Goal: Transaction & Acquisition: Purchase product/service

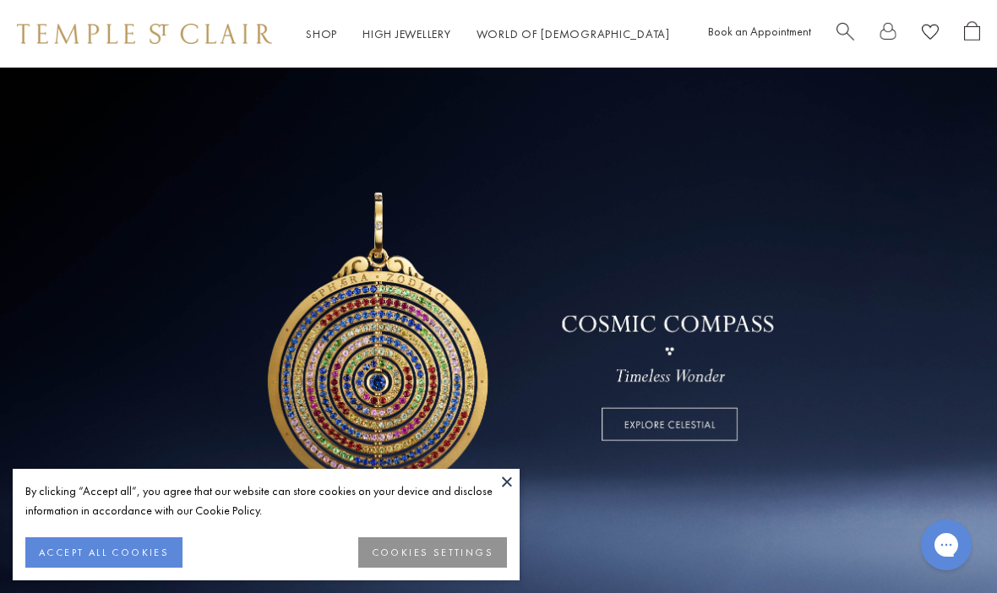
click at [513, 481] on button at bounding box center [506, 481] width 25 height 25
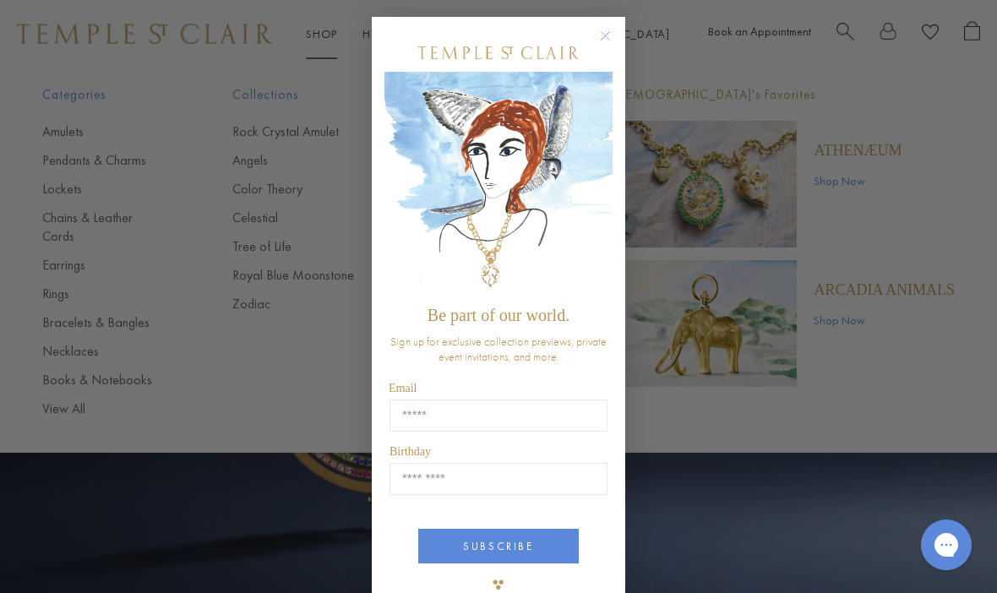
click at [608, 35] on circle "Close dialog" at bounding box center [606, 36] width 20 height 20
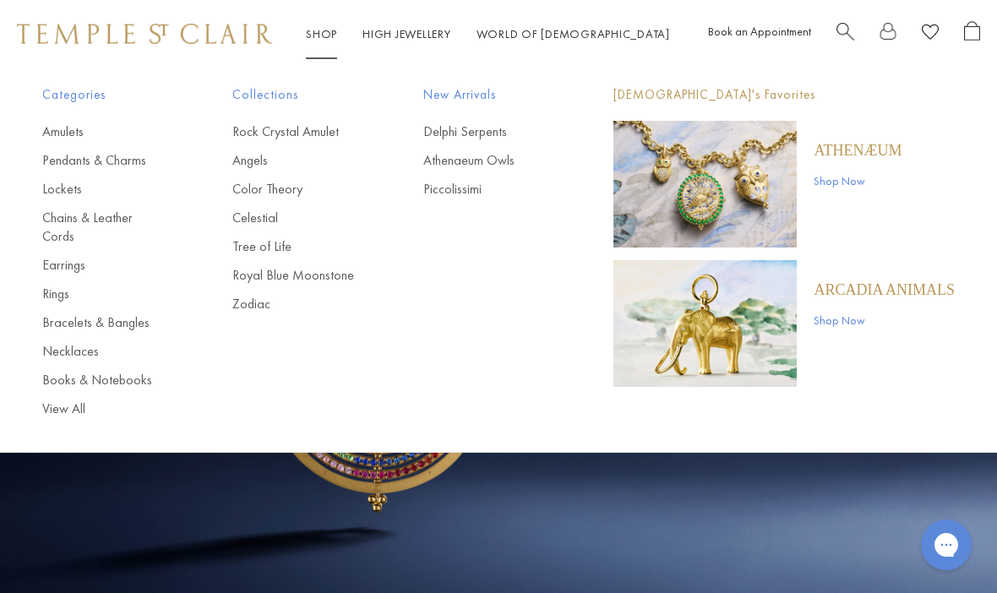
click at [133, 159] on link "Pendants & Charms" at bounding box center [103, 160] width 122 height 19
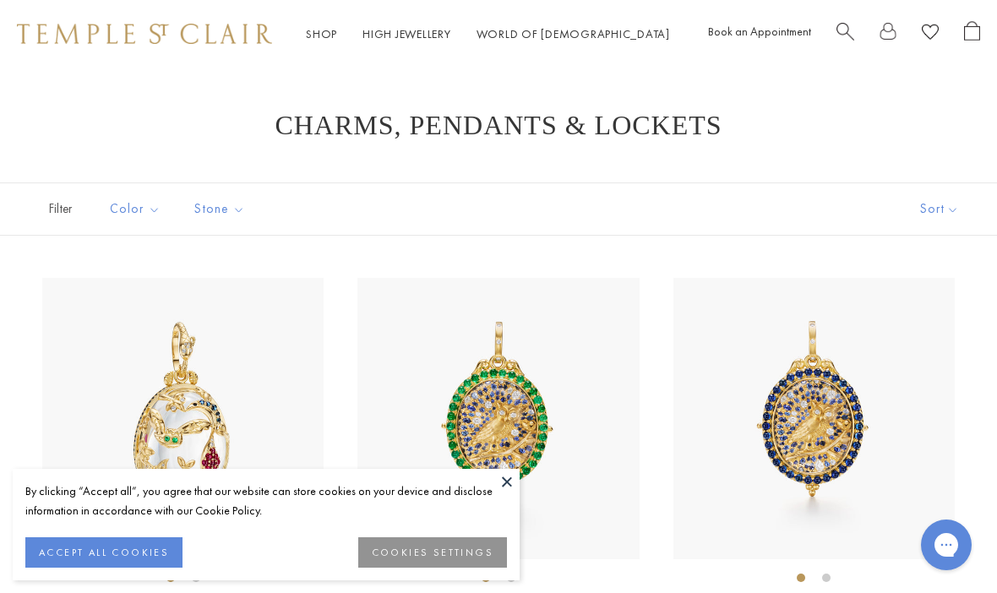
click at [513, 483] on button at bounding box center [506, 481] width 25 height 25
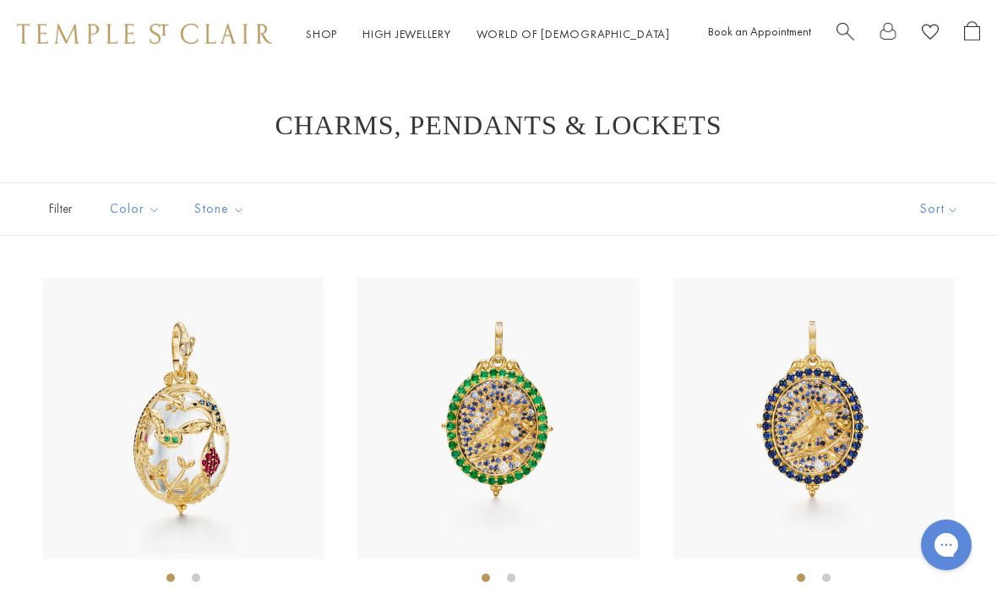
scroll to position [15, 0]
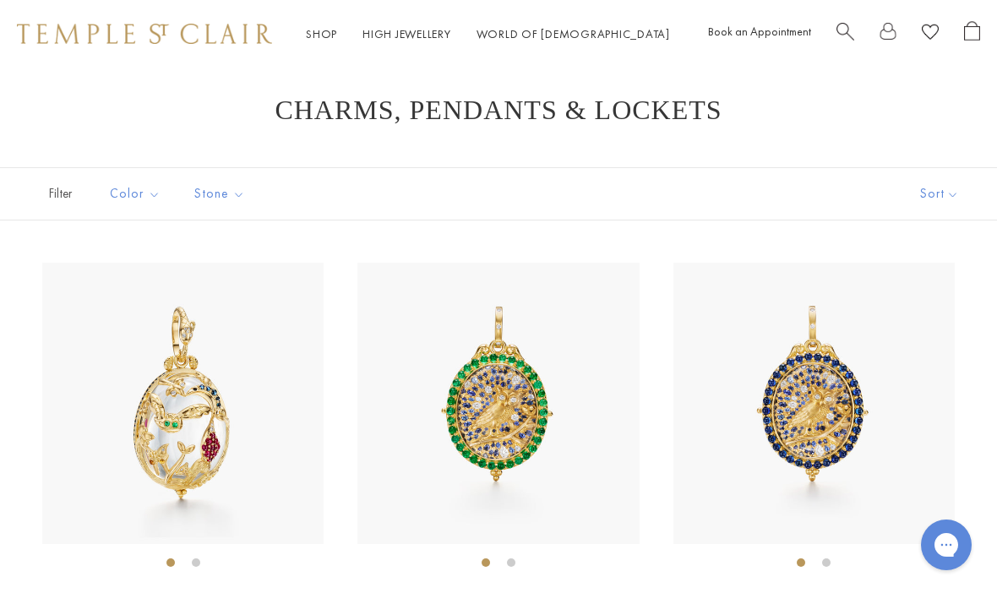
click at [928, 198] on button "Sort" at bounding box center [939, 194] width 115 height 52
click at [934, 194] on button "Sort" at bounding box center [939, 194] width 115 height 52
click at [909, 314] on button "Price, low to high" at bounding box center [915, 312] width 161 height 41
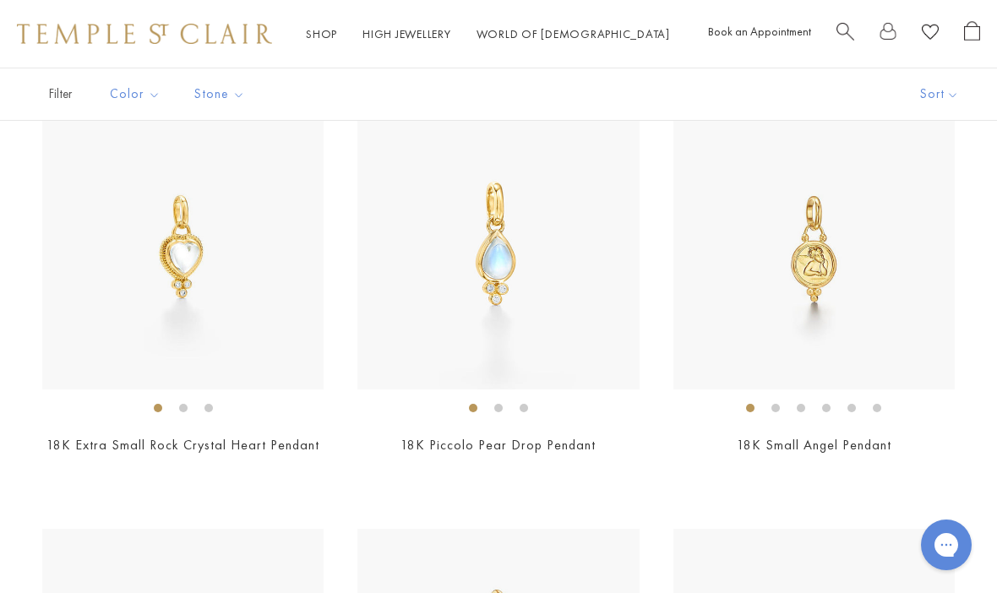
scroll to position [168, 0]
click at [807, 271] on img at bounding box center [813, 250] width 281 height 281
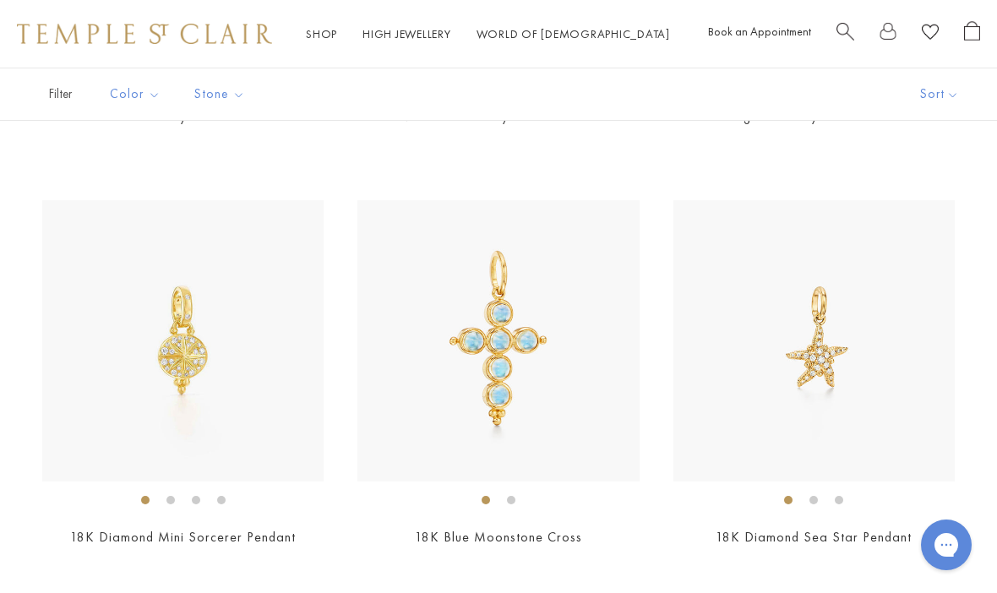
scroll to position [2191, 0]
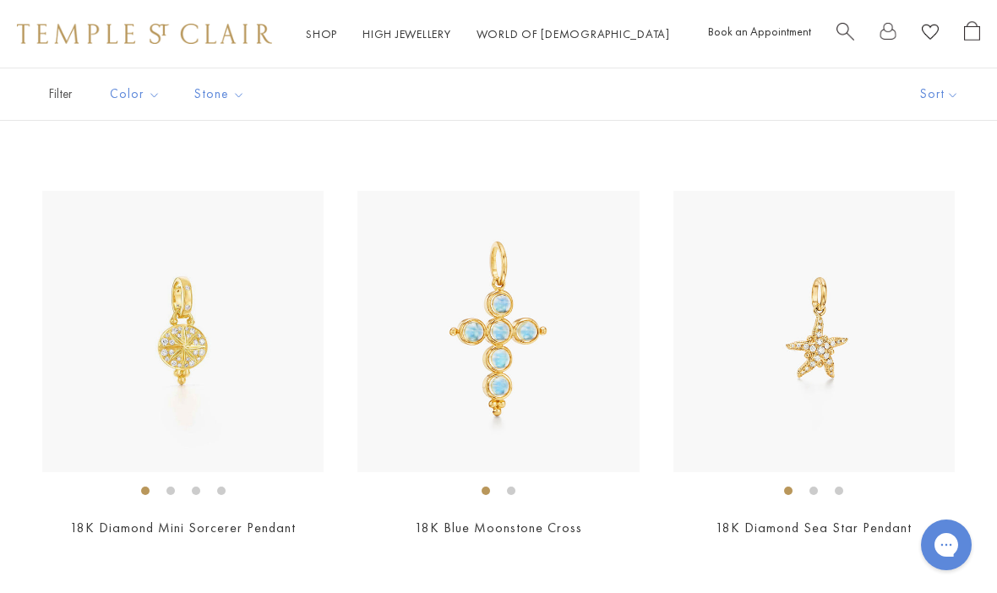
click at [174, 344] on img at bounding box center [182, 331] width 281 height 281
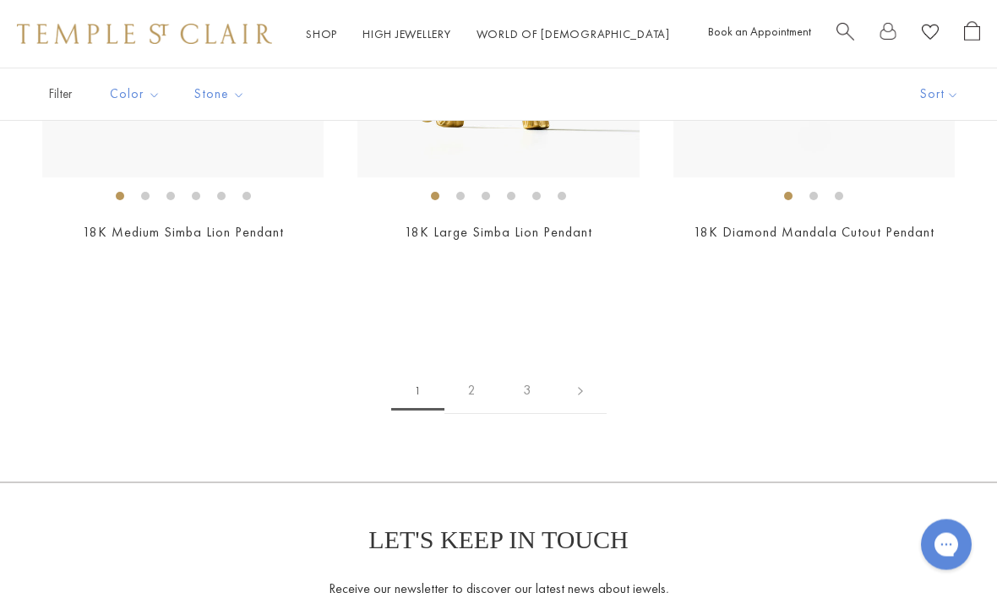
scroll to position [9223, 0]
click at [468, 375] on link "2" at bounding box center [471, 389] width 55 height 46
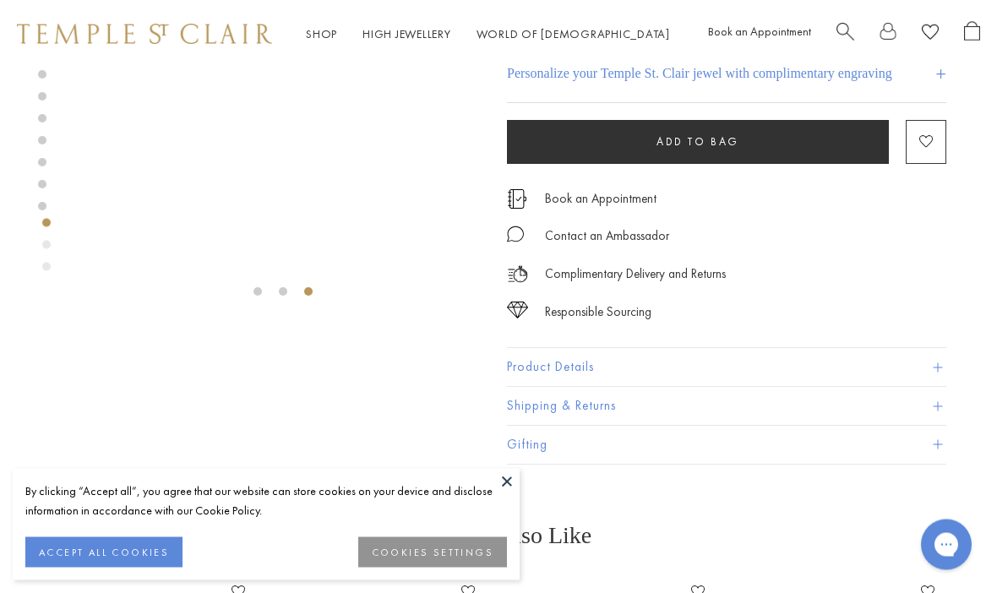
scroll to position [183, 0]
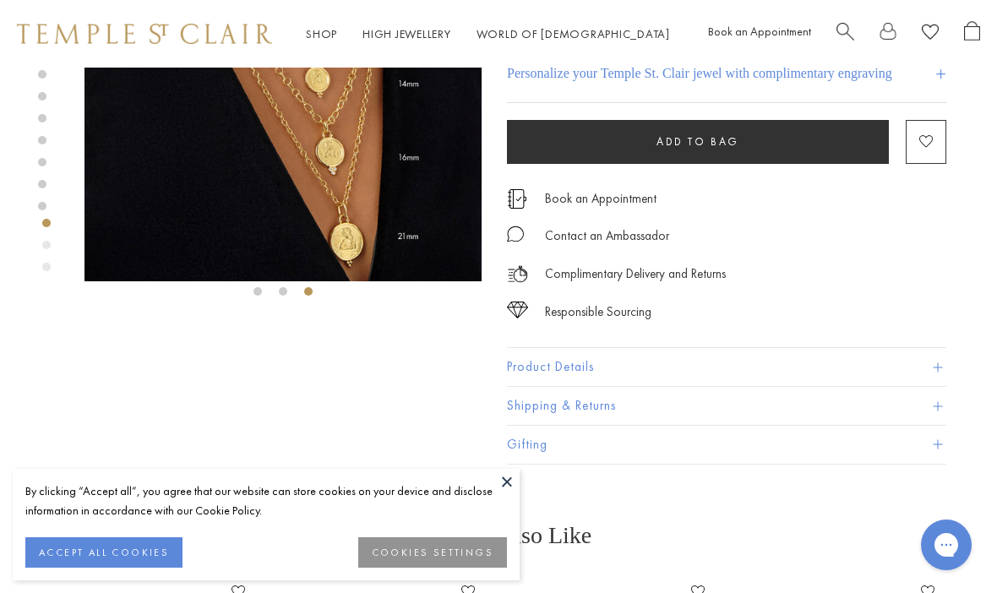
click at [513, 494] on button at bounding box center [506, 481] width 25 height 25
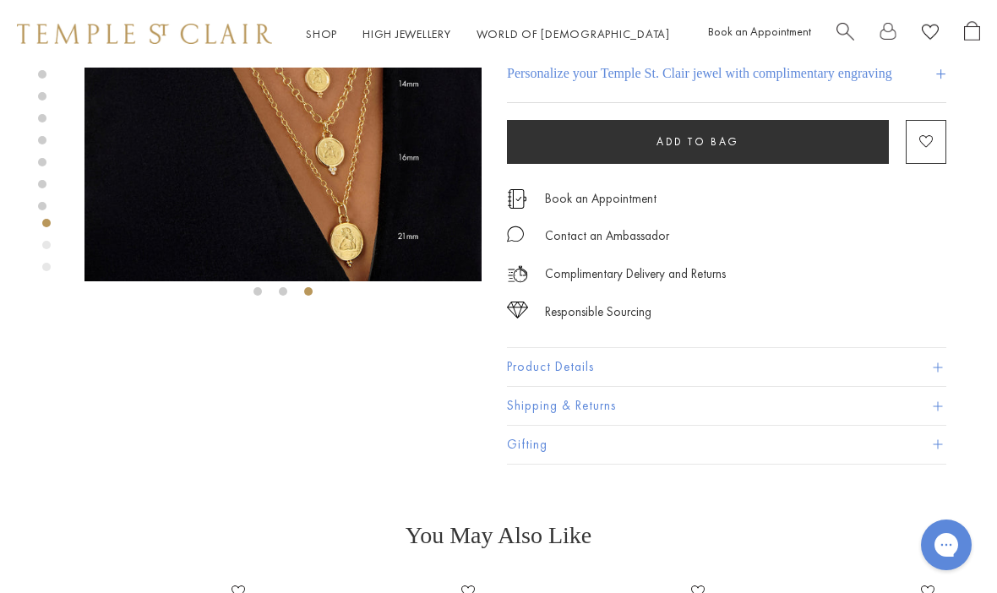
click at [644, 362] on button "Product Details" at bounding box center [726, 367] width 439 height 38
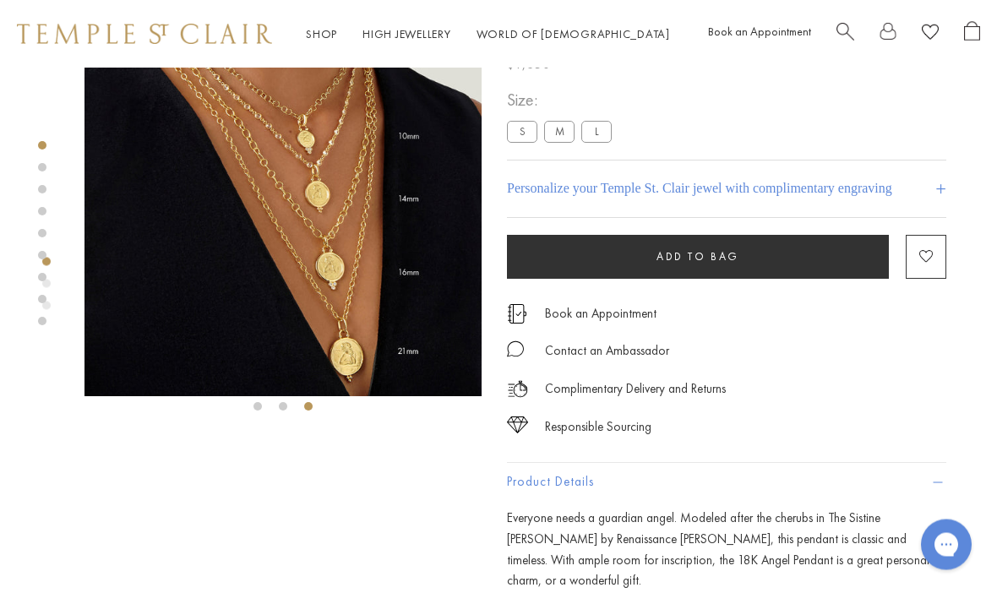
scroll to position [0, 0]
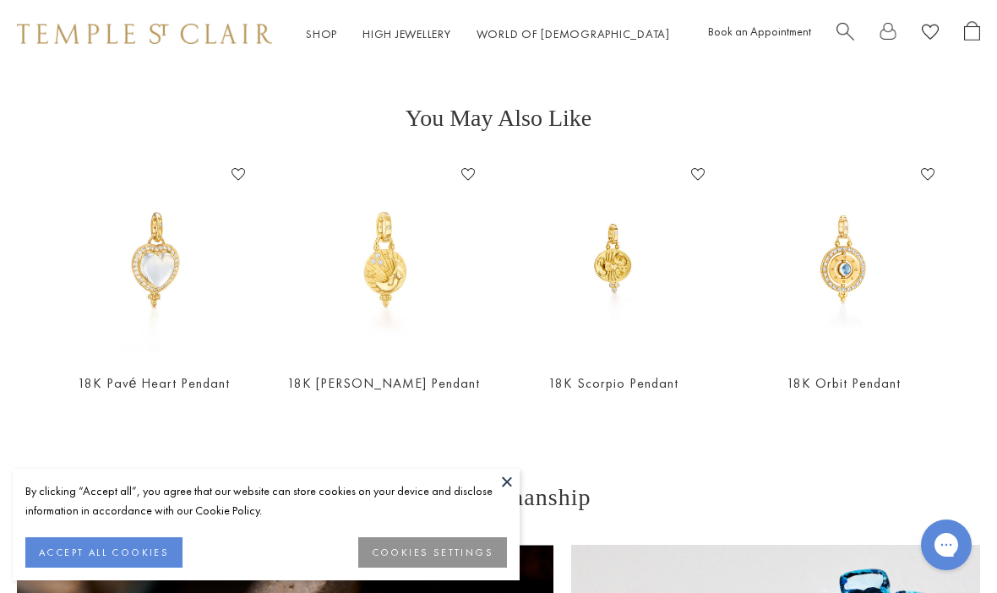
scroll to position [1265, 0]
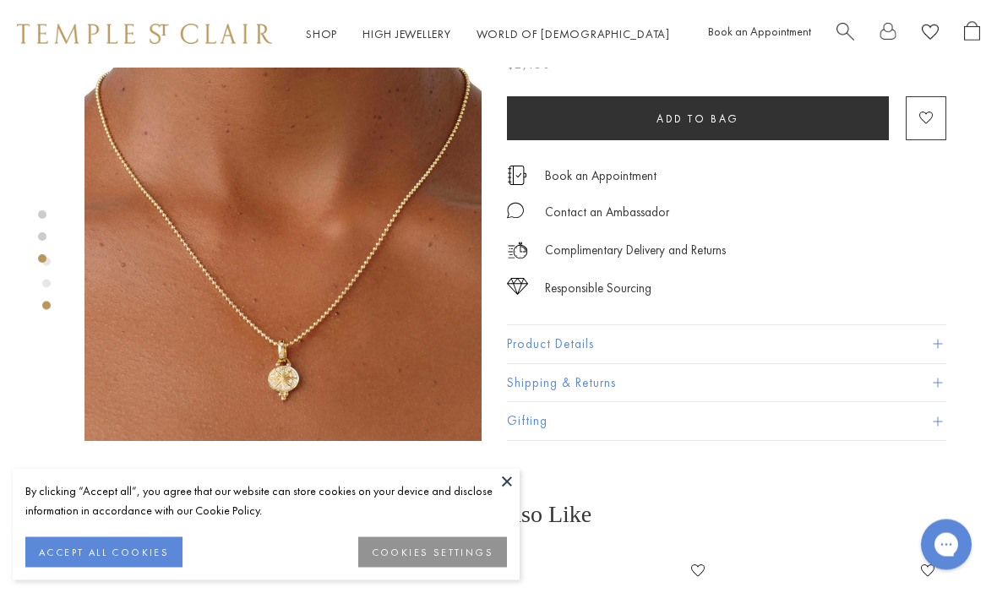
click at [829, 342] on button "Product Details" at bounding box center [726, 344] width 439 height 38
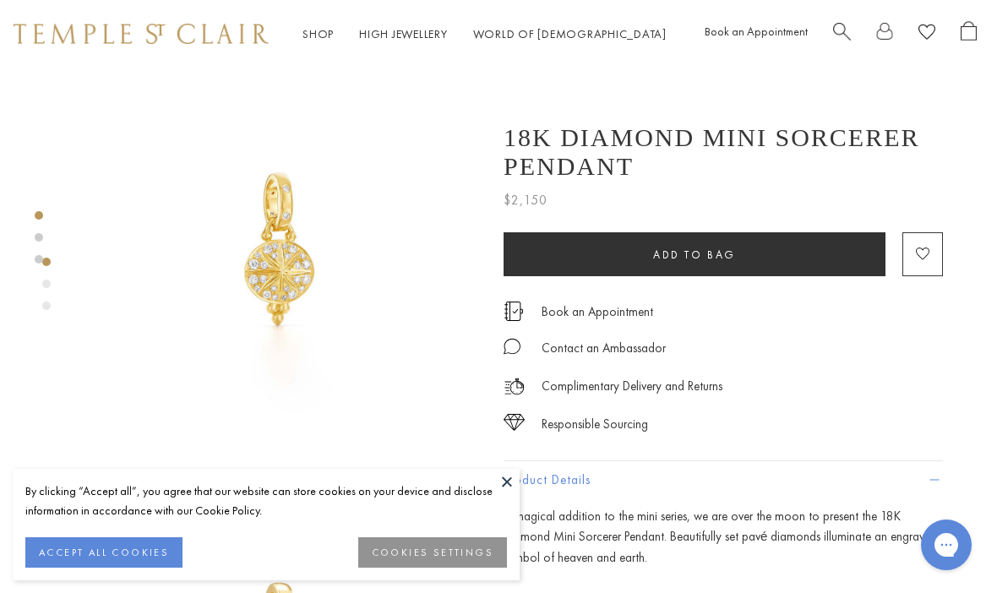
scroll to position [0, 3]
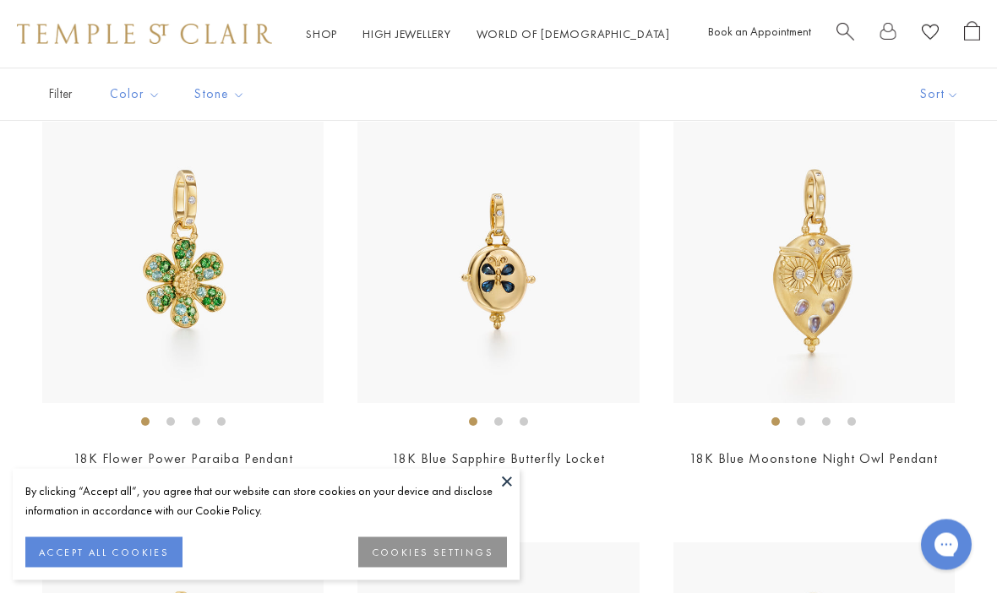
scroll to position [1840, 0]
click at [497, 281] on img at bounding box center [497, 262] width 281 height 281
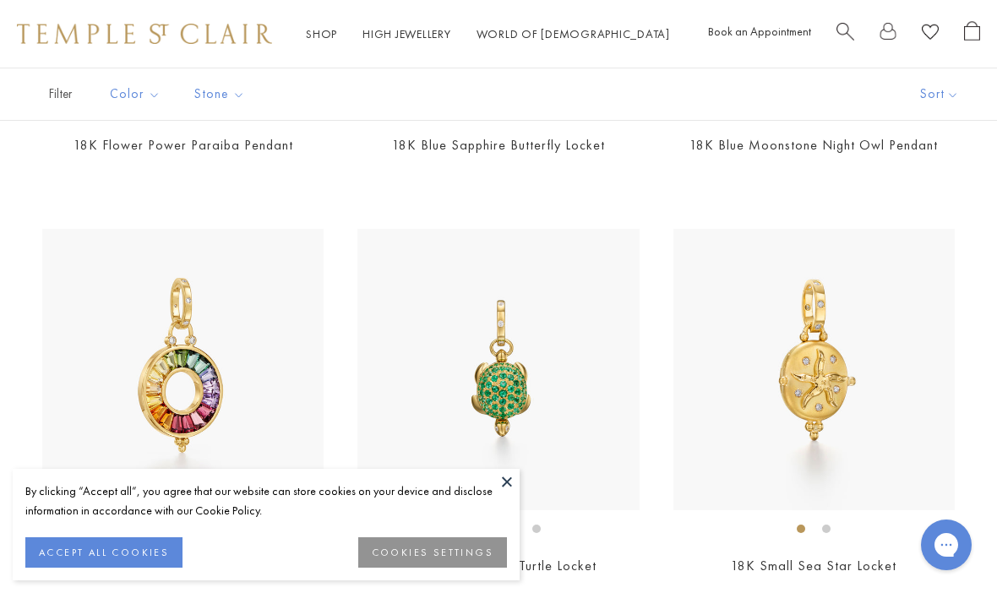
scroll to position [2142, 0]
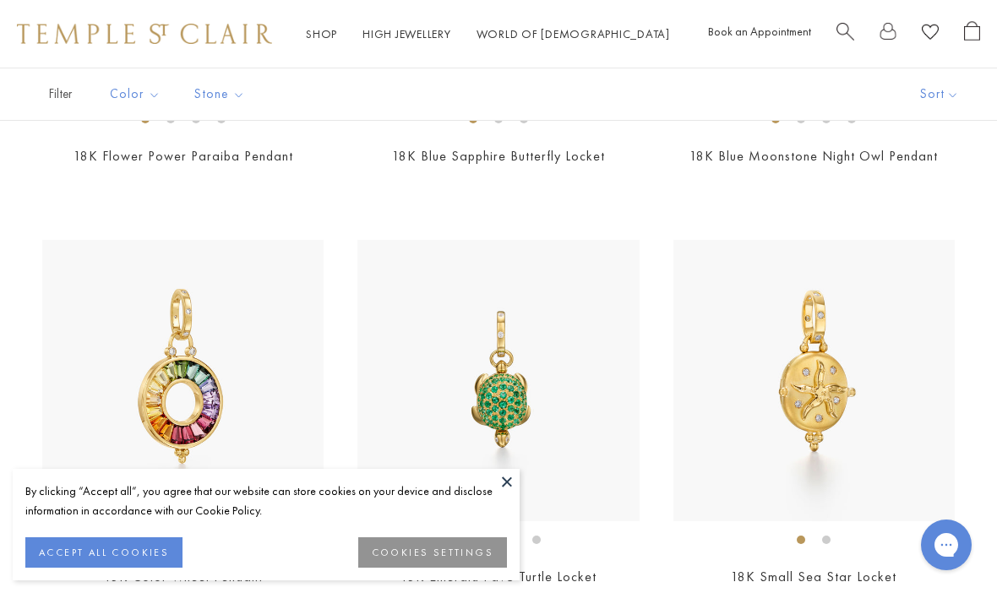
click at [817, 380] on img at bounding box center [813, 380] width 281 height 281
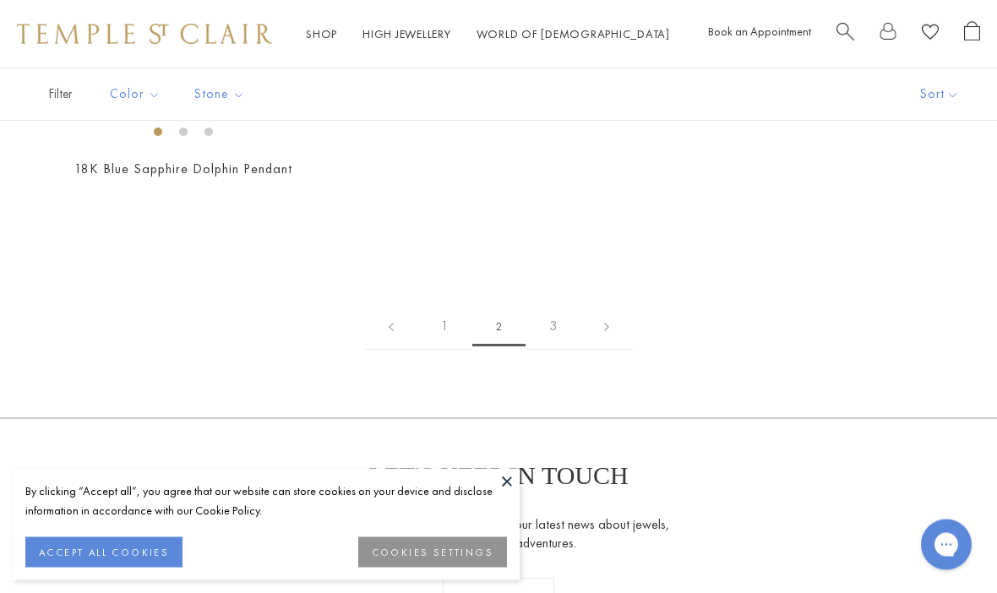
scroll to position [8022, 0]
click at [554, 312] on link "3" at bounding box center [552, 326] width 55 height 46
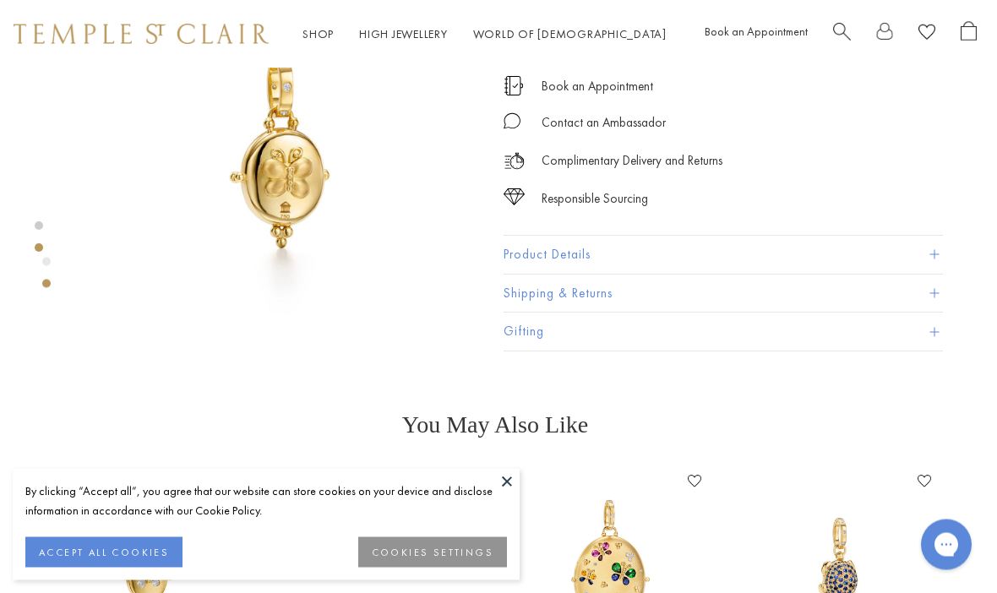
scroll to position [536, 3]
click at [892, 246] on button "Product Details" at bounding box center [722, 255] width 439 height 38
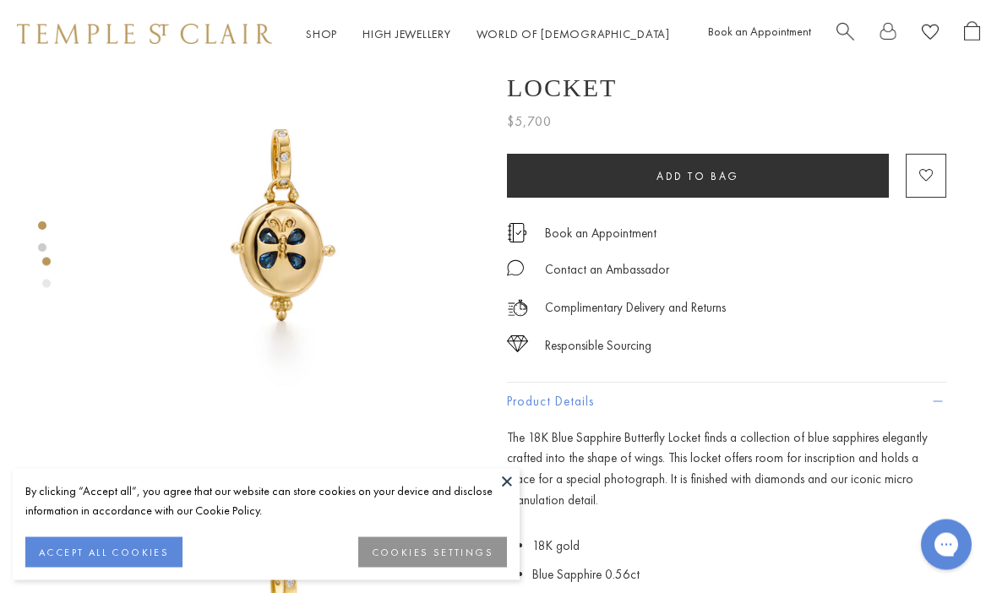
scroll to position [0, 0]
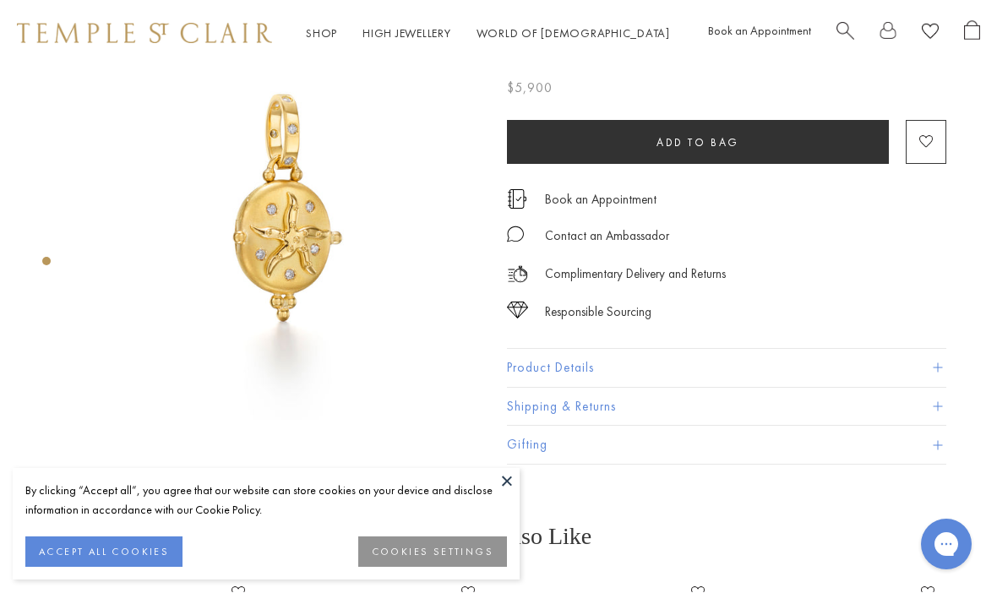
click at [924, 368] on button "Product Details" at bounding box center [726, 369] width 439 height 38
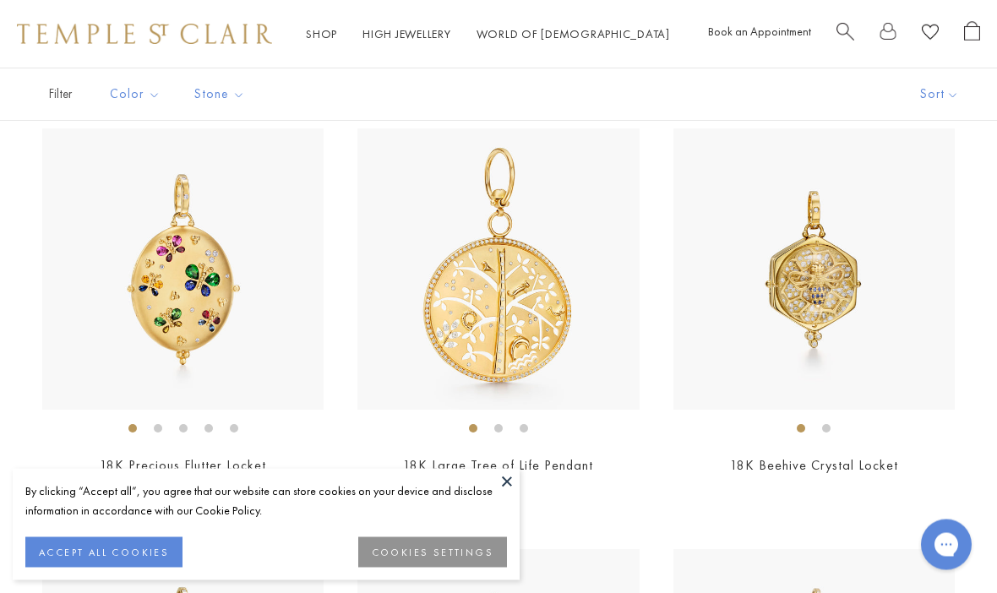
scroll to position [151, 0]
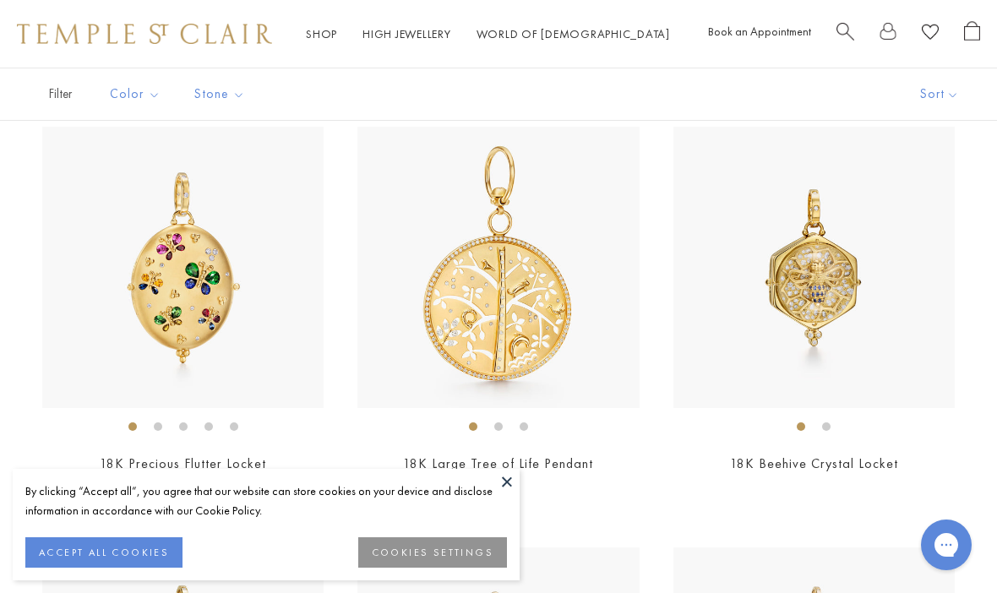
click at [812, 286] on img at bounding box center [813, 267] width 281 height 281
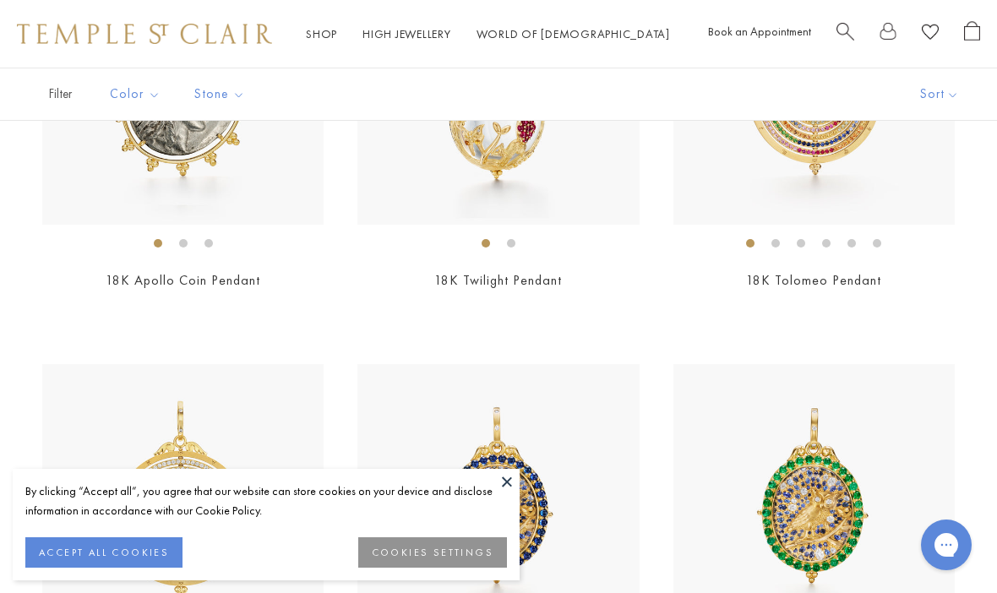
scroll to position [754, 0]
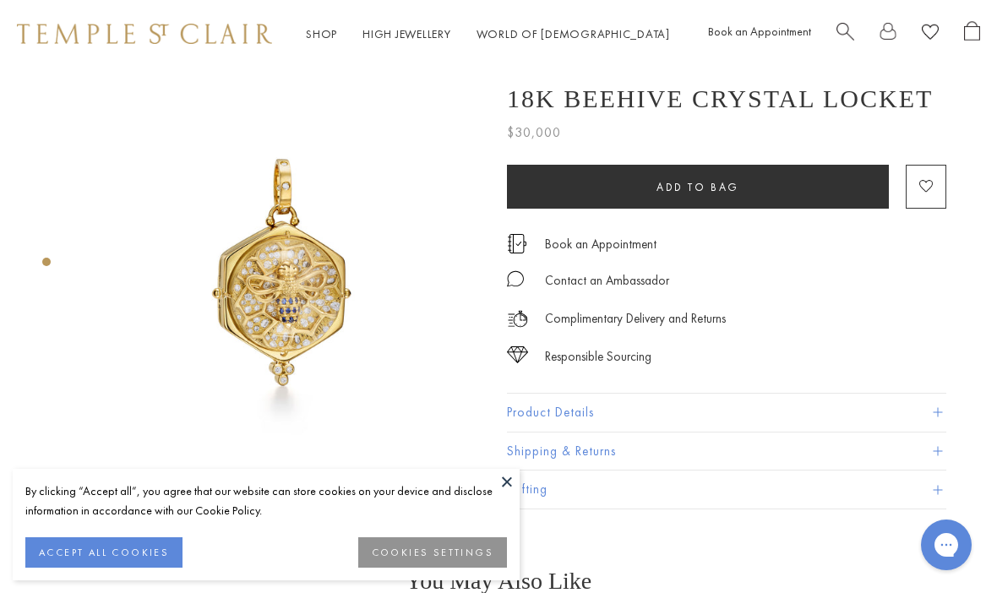
scroll to position [0, 3]
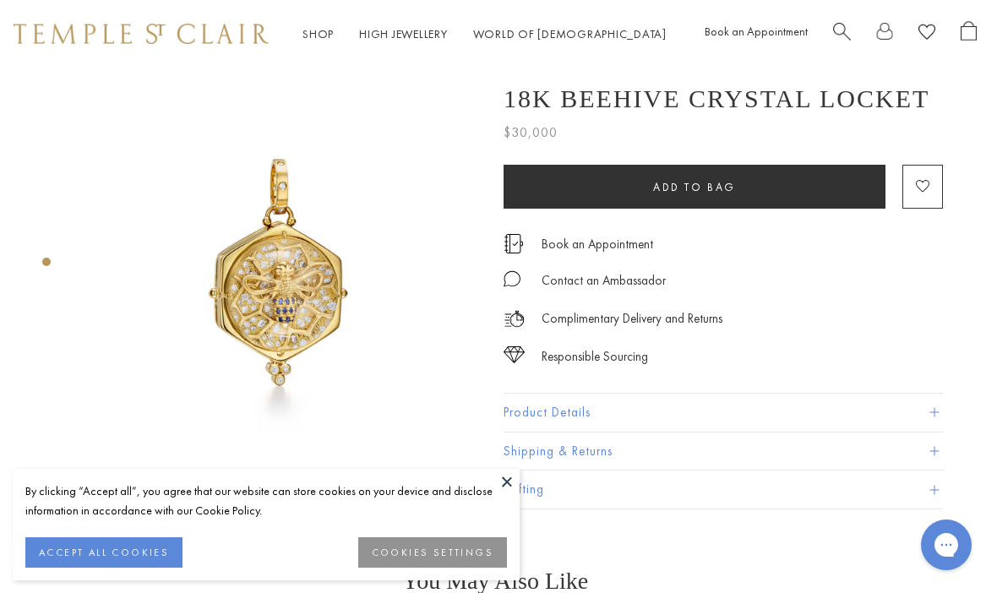
click at [873, 407] on button "Product Details" at bounding box center [722, 413] width 439 height 38
